Goal: Transaction & Acquisition: Purchase product/service

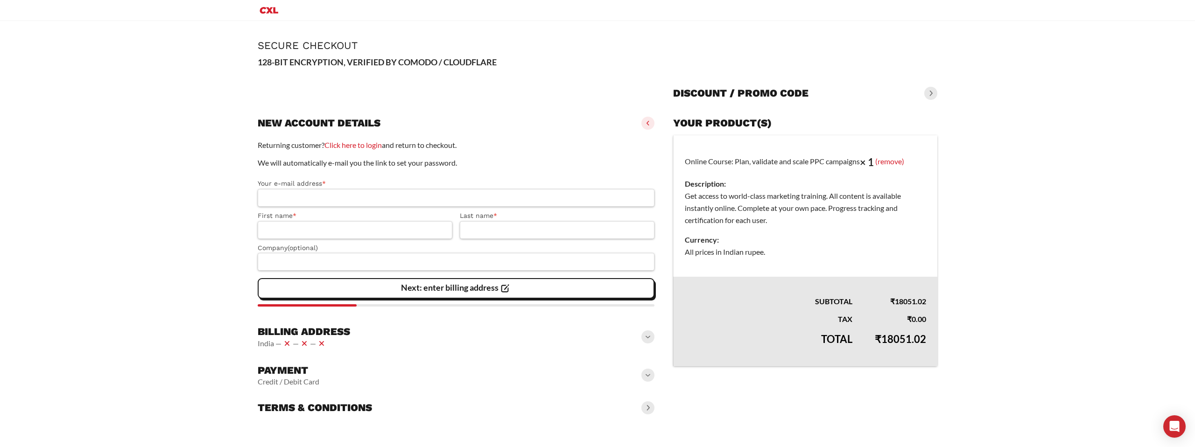
click at [267, 6] on icon "Primary Menu" at bounding box center [269, 10] width 22 height 11
click at [932, 92] on span at bounding box center [931, 93] width 13 height 13
